Goal: Find specific fact: Find specific fact

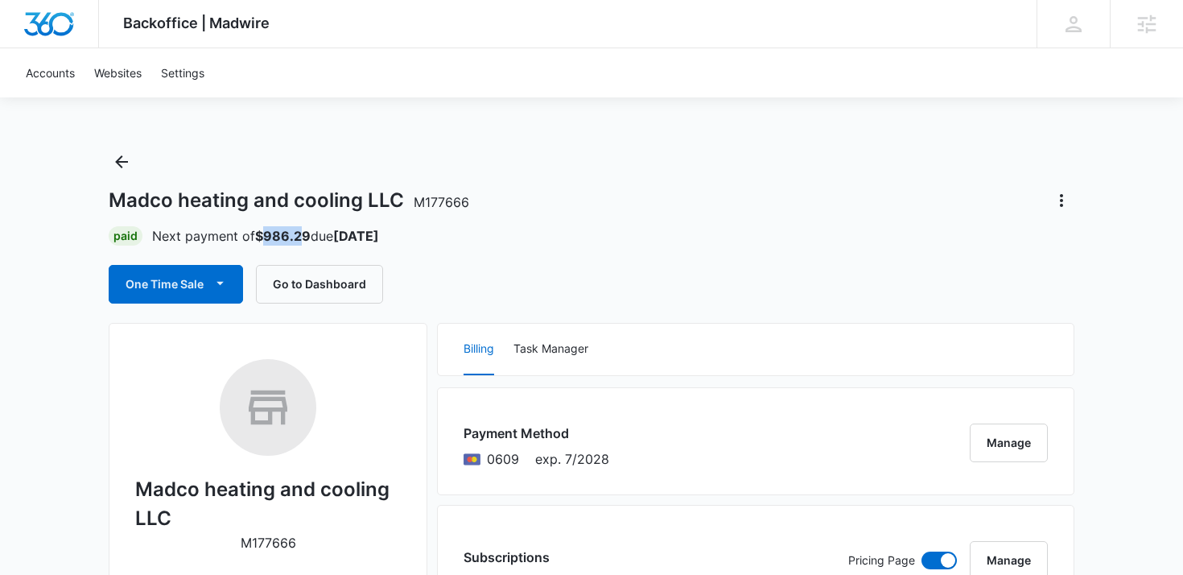
drag, startPoint x: 266, startPoint y: 236, endPoint x: 303, endPoint y: 236, distance: 37.0
click at [303, 236] on strong "$986.29" at bounding box center [283, 236] width 56 height 16
click at [315, 237] on p "Next payment of $986.29 due Nov 6" at bounding box center [265, 235] width 227 height 19
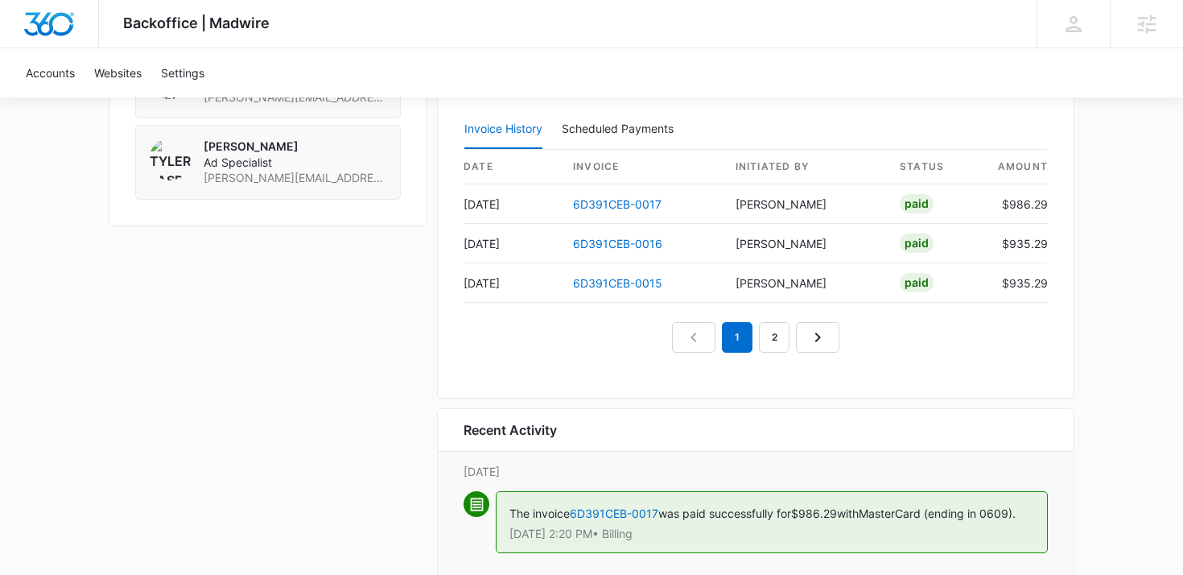
scroll to position [1602, 0]
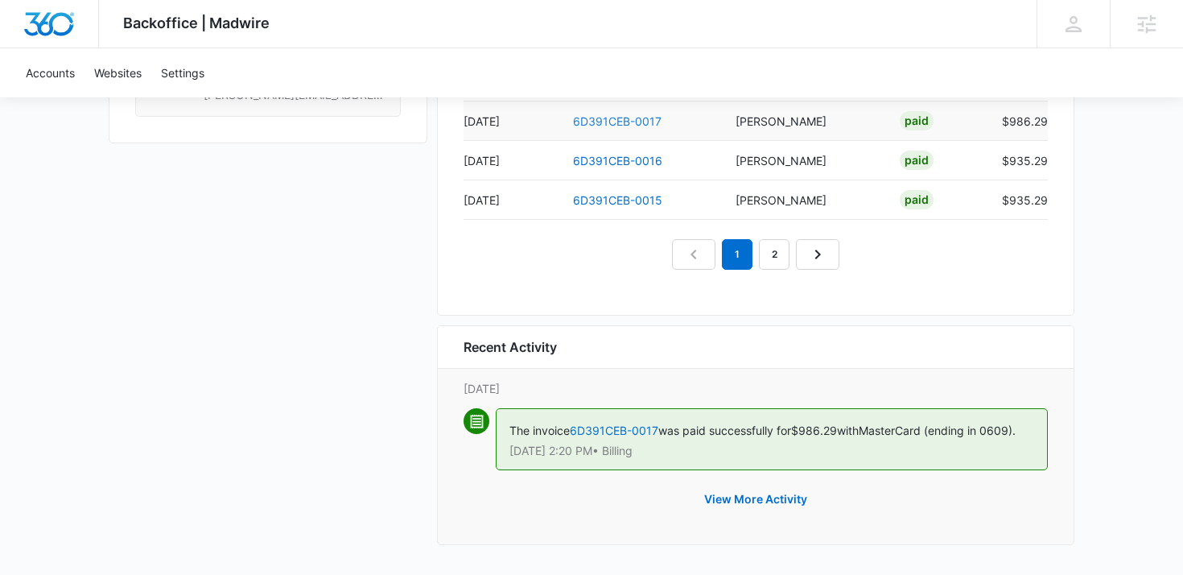
click at [612, 122] on link "6D391CEB-0017" at bounding box center [617, 121] width 89 height 14
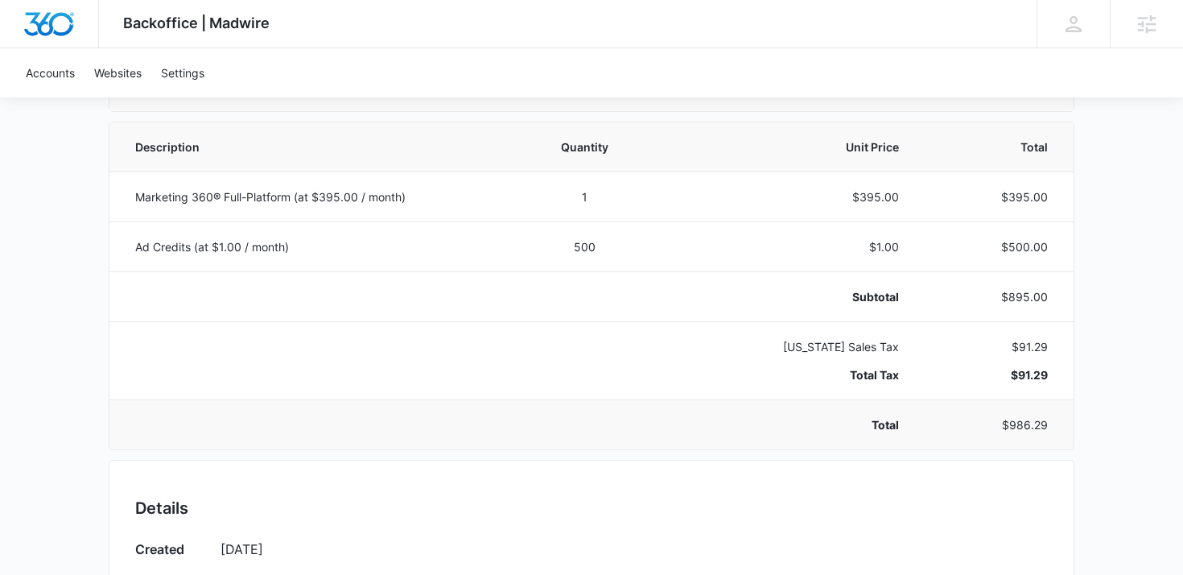
scroll to position [319, 0]
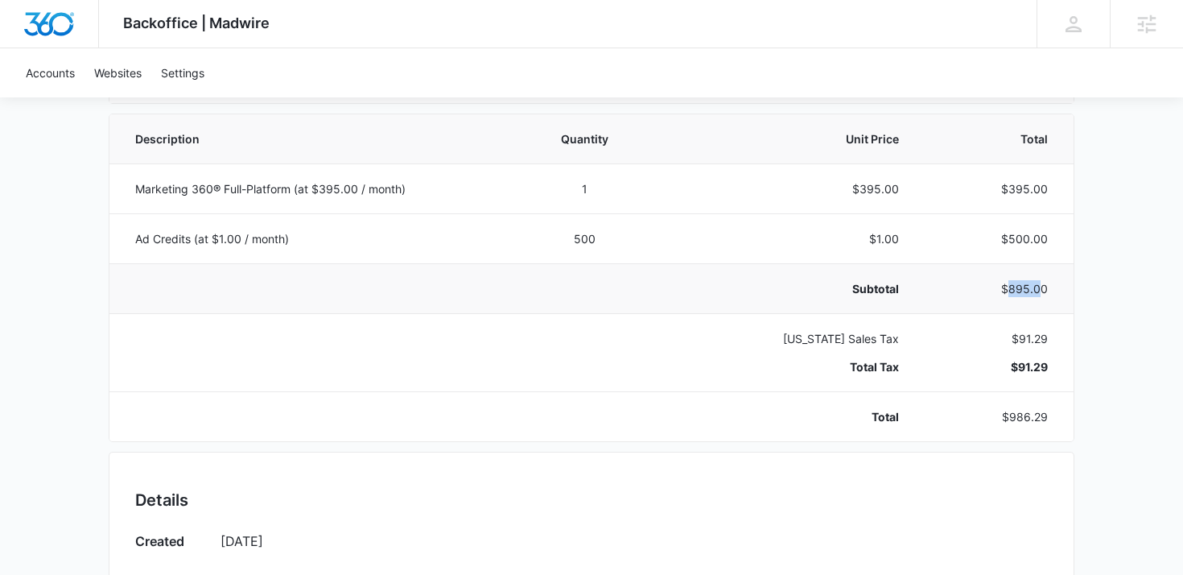
drag, startPoint x: 1008, startPoint y: 289, endPoint x: 1044, endPoint y: 289, distance: 35.4
click at [1044, 289] on p "$895.00" at bounding box center [992, 288] width 110 height 17
drag, startPoint x: 1012, startPoint y: 291, endPoint x: 1028, endPoint y: 290, distance: 16.1
click at [1028, 290] on p "$895.00" at bounding box center [992, 288] width 110 height 17
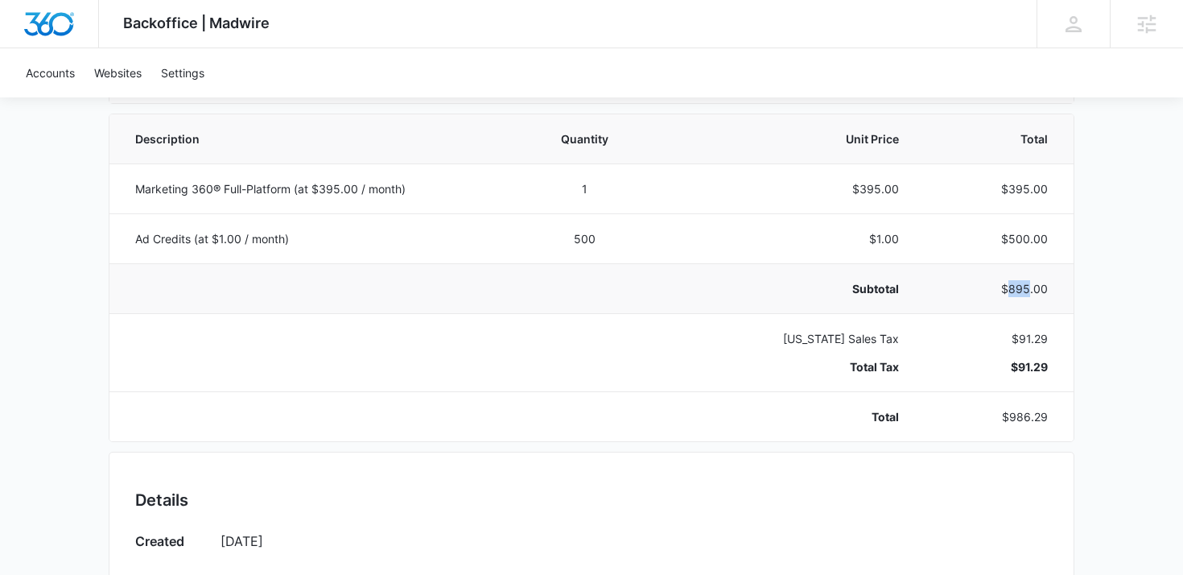
copy p "895"
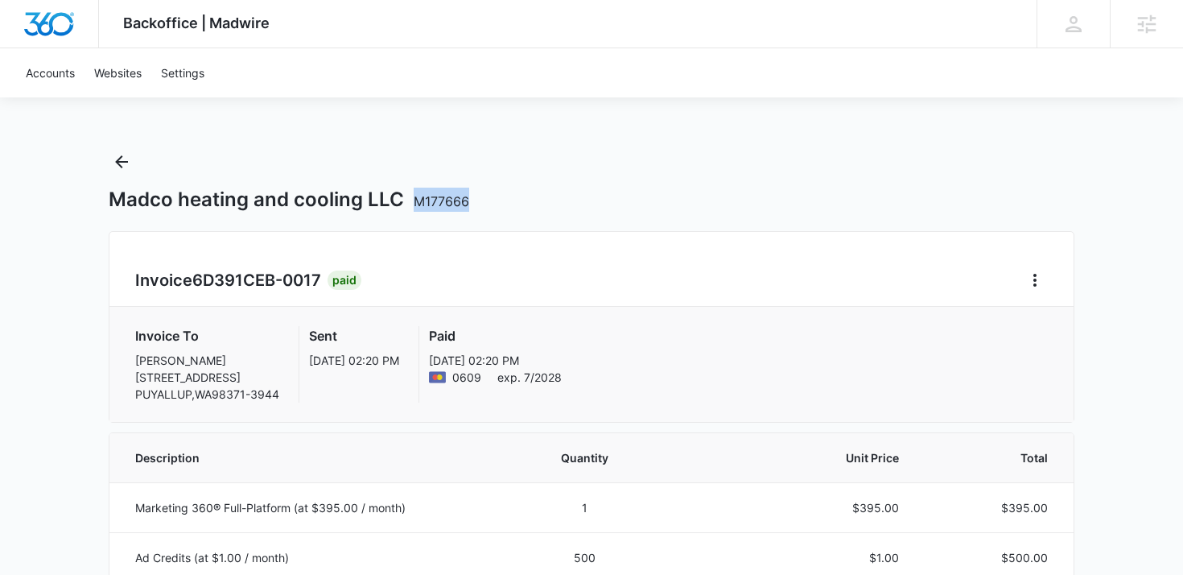
drag, startPoint x: 464, startPoint y: 198, endPoint x: 393, endPoint y: 198, distance: 70.8
click at [393, 198] on div "Madco heating and cooling LLC M177666" at bounding box center [592, 199] width 966 height 24
click at [430, 201] on span "M177666" at bounding box center [442, 201] width 56 height 16
drag, startPoint x: 471, startPoint y: 204, endPoint x: 413, endPoint y: 204, distance: 57.9
click at [413, 204] on div "Madco heating and cooling LLC M177666" at bounding box center [592, 199] width 966 height 24
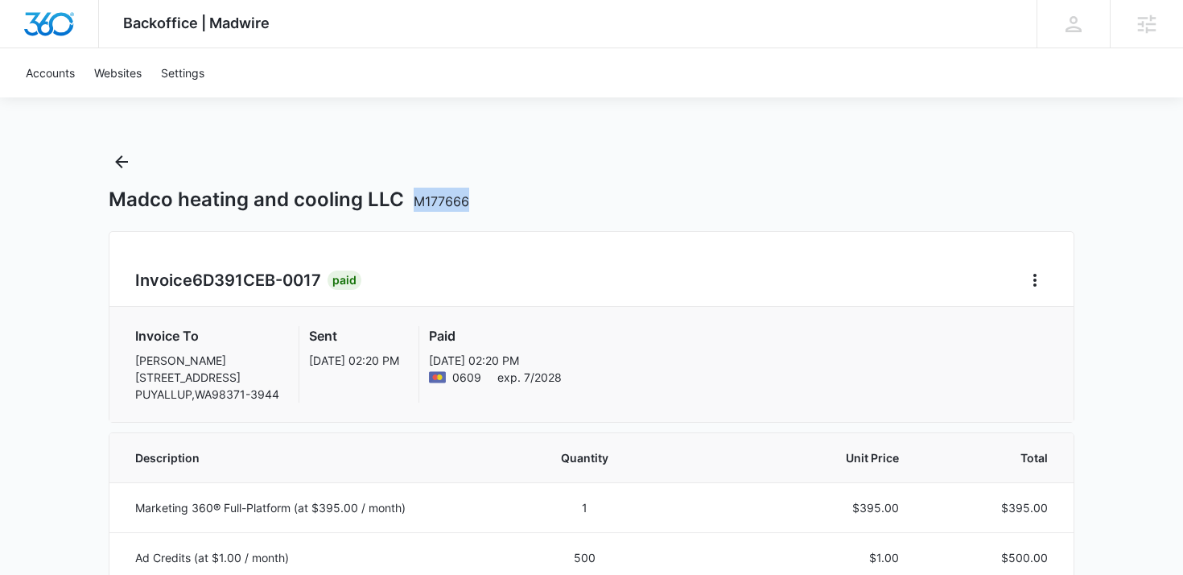
copy span "M177666"
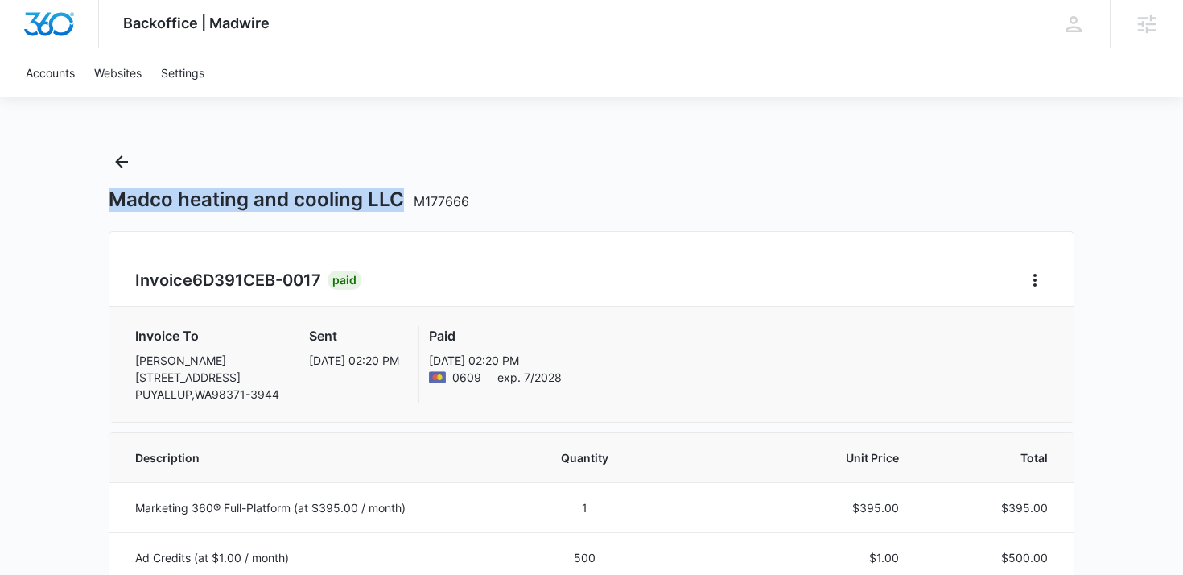
drag, startPoint x: 397, startPoint y: 196, endPoint x: 99, endPoint y: 201, distance: 297.8
copy h1 "Madco heating and cooling LLC"
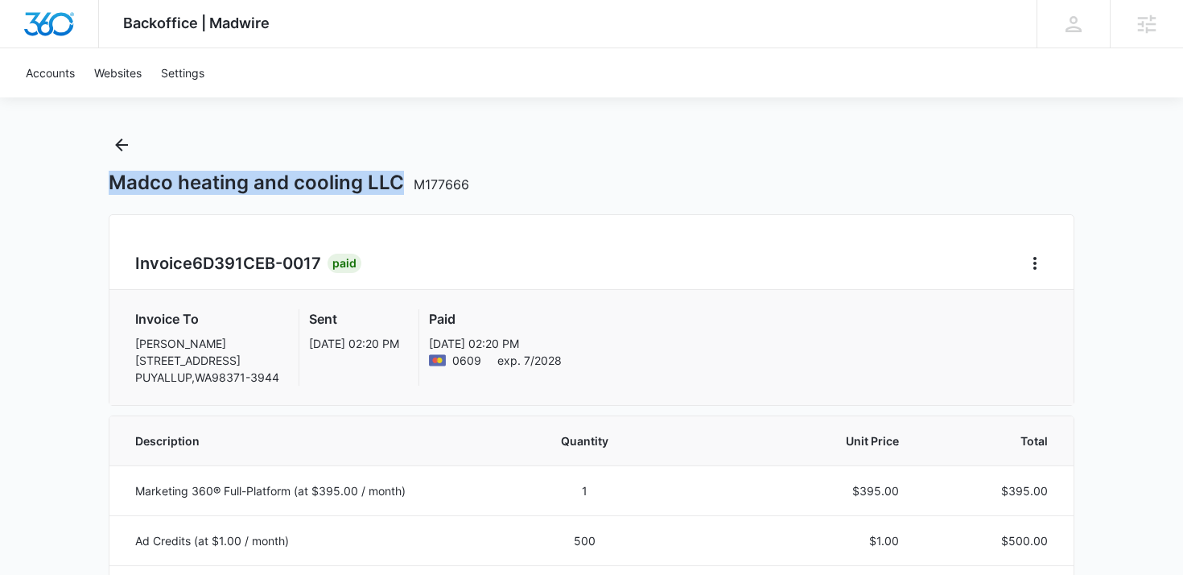
copy h1 "Madco heating and cooling LLC"
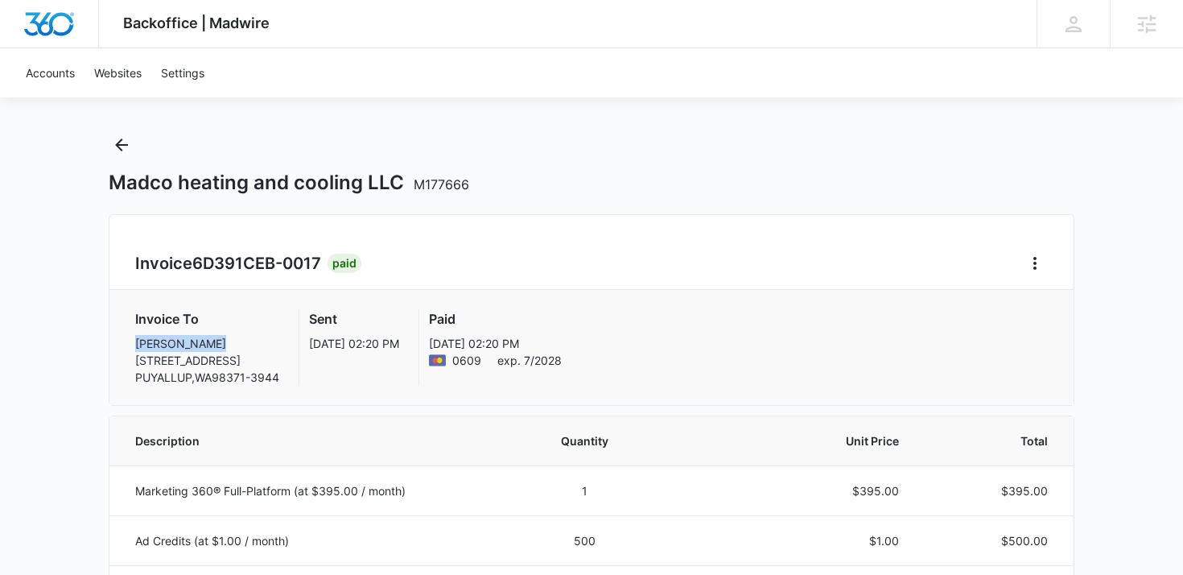
drag, startPoint x: 219, startPoint y: 344, endPoint x: 123, endPoint y: 344, distance: 95.8
click at [123, 344] on div "Invoice To Zachary Sloan 908 21ST ST NW PUYALLUP , WA 98371-3944 Sent Oct 6, 02…" at bounding box center [591, 347] width 964 height 115
copy p "Zachary Sloan"
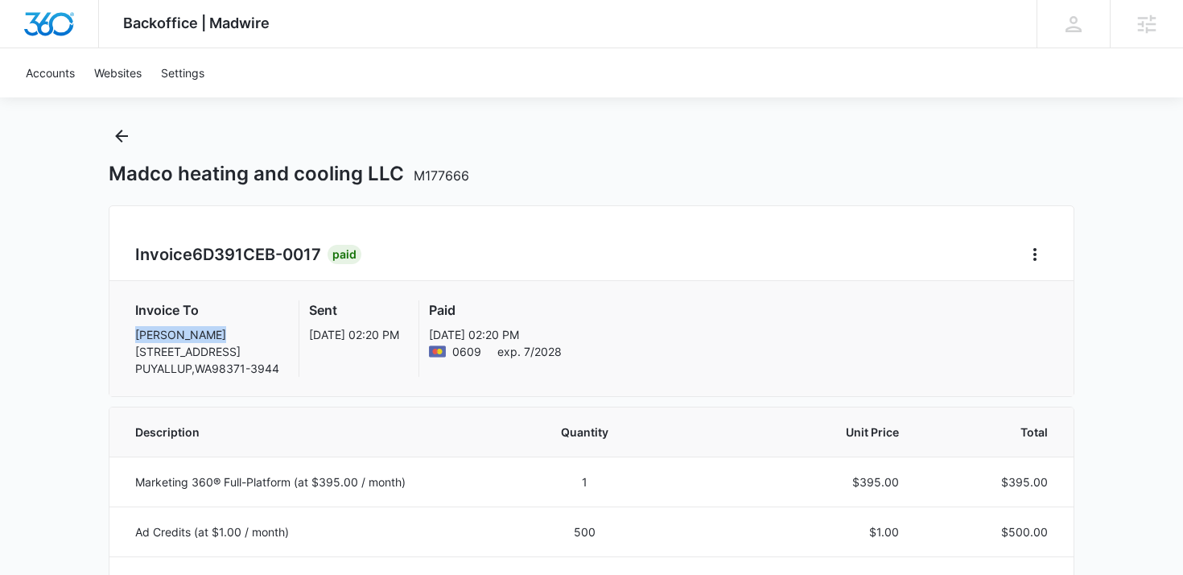
scroll to position [0, 0]
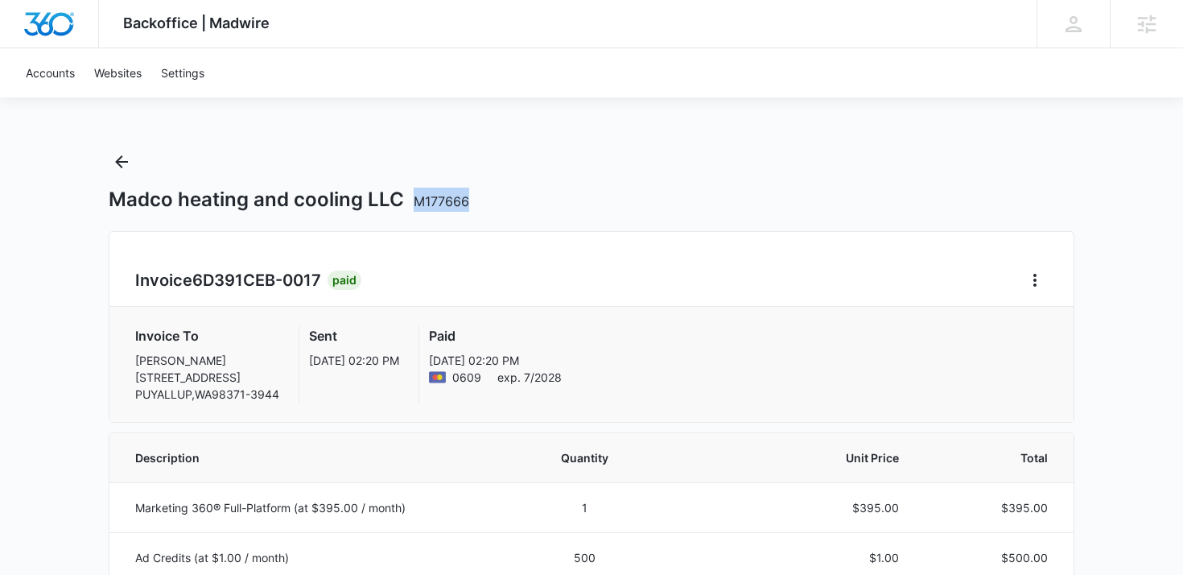
drag, startPoint x: 476, startPoint y: 198, endPoint x: 413, endPoint y: 199, distance: 63.6
click at [413, 199] on div "Madco heating and cooling LLC M177666" at bounding box center [592, 199] width 966 height 24
copy span "M177666"
